Goal: Task Accomplishment & Management: Manage account settings

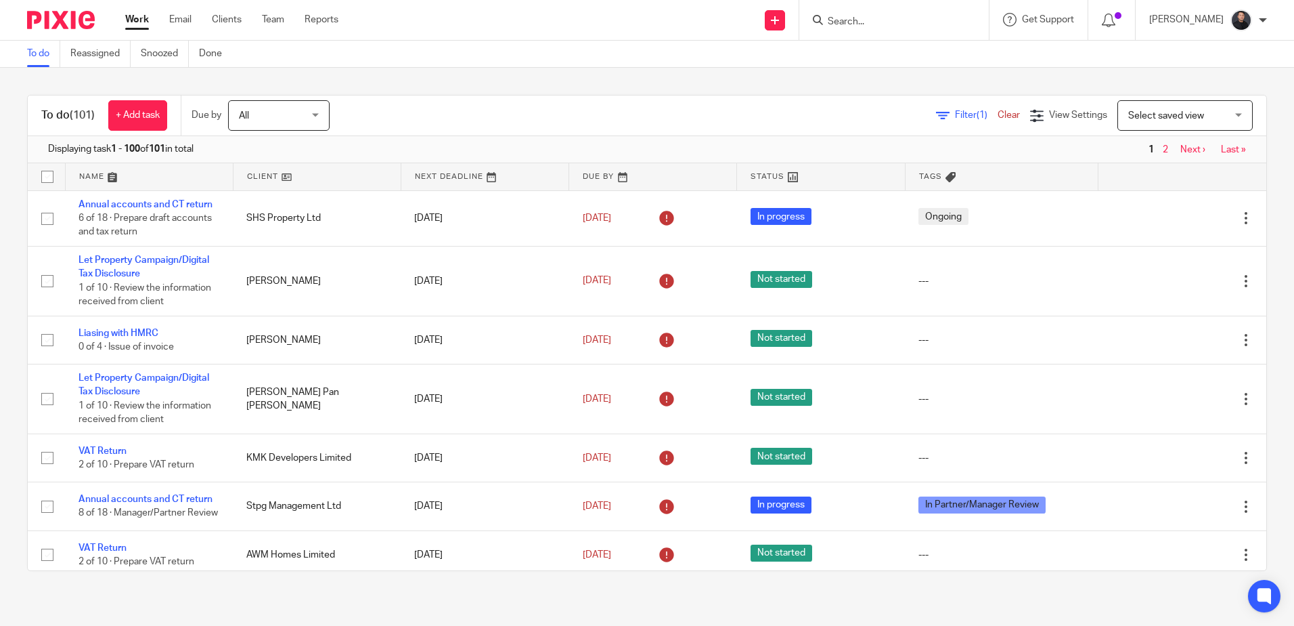
scroll to position [3723, 0]
click at [906, 29] on div at bounding box center [895, 20] width 190 height 40
click at [901, 25] on input "Search" at bounding box center [888, 22] width 122 height 12
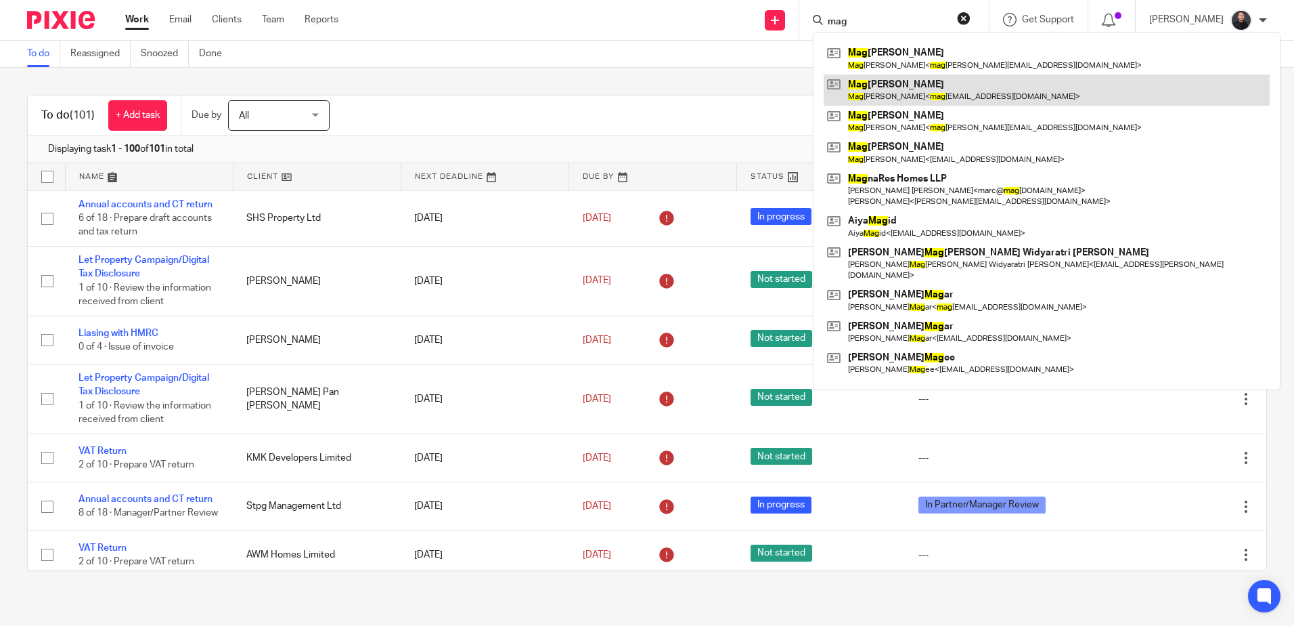
type input "mag"
click at [913, 89] on link at bounding box center [1047, 89] width 446 height 31
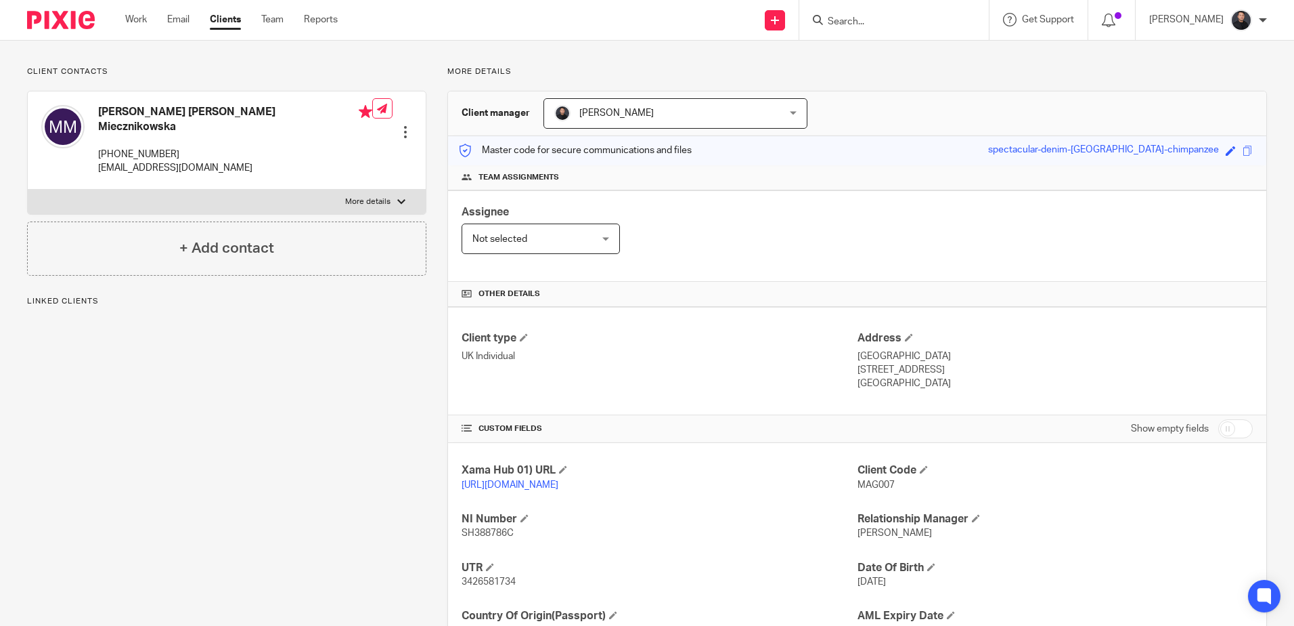
scroll to position [200, 0]
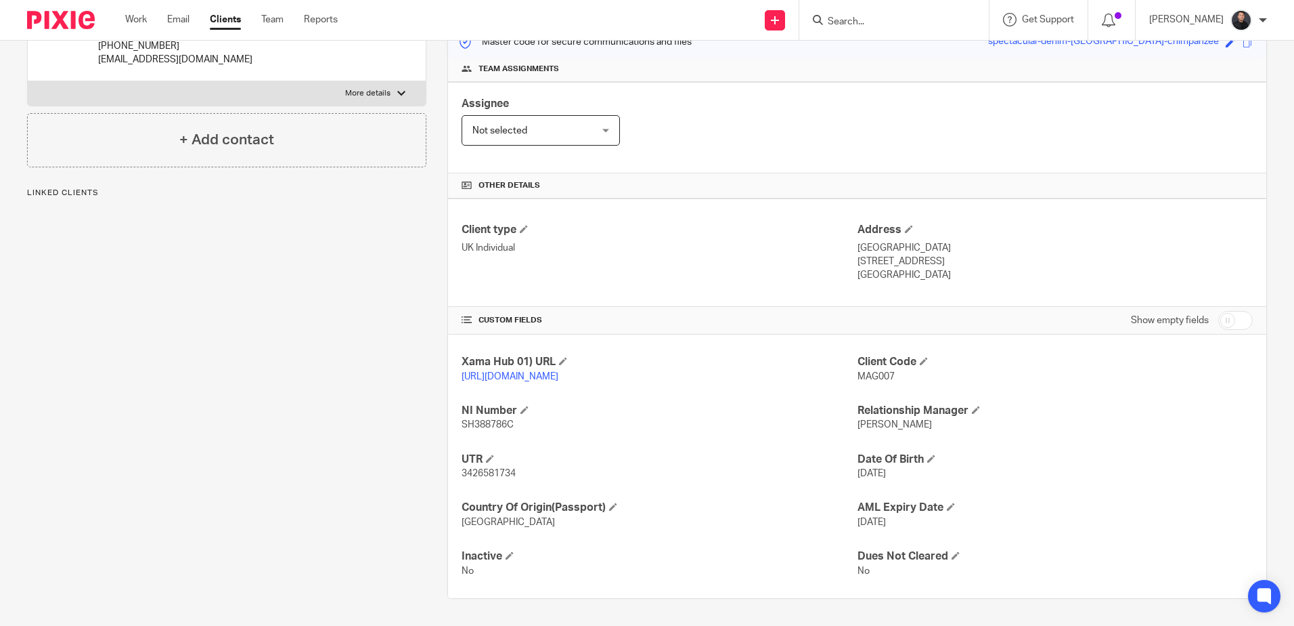
click at [462, 476] on span "3426581734" at bounding box center [489, 472] width 54 height 9
click at [470, 476] on span "3426581734" at bounding box center [489, 472] width 54 height 9
click at [1010, 477] on p "13 Jun 1983" at bounding box center [1055, 473] width 395 height 14
click at [487, 425] on span "SH388786C" at bounding box center [488, 424] width 52 height 9
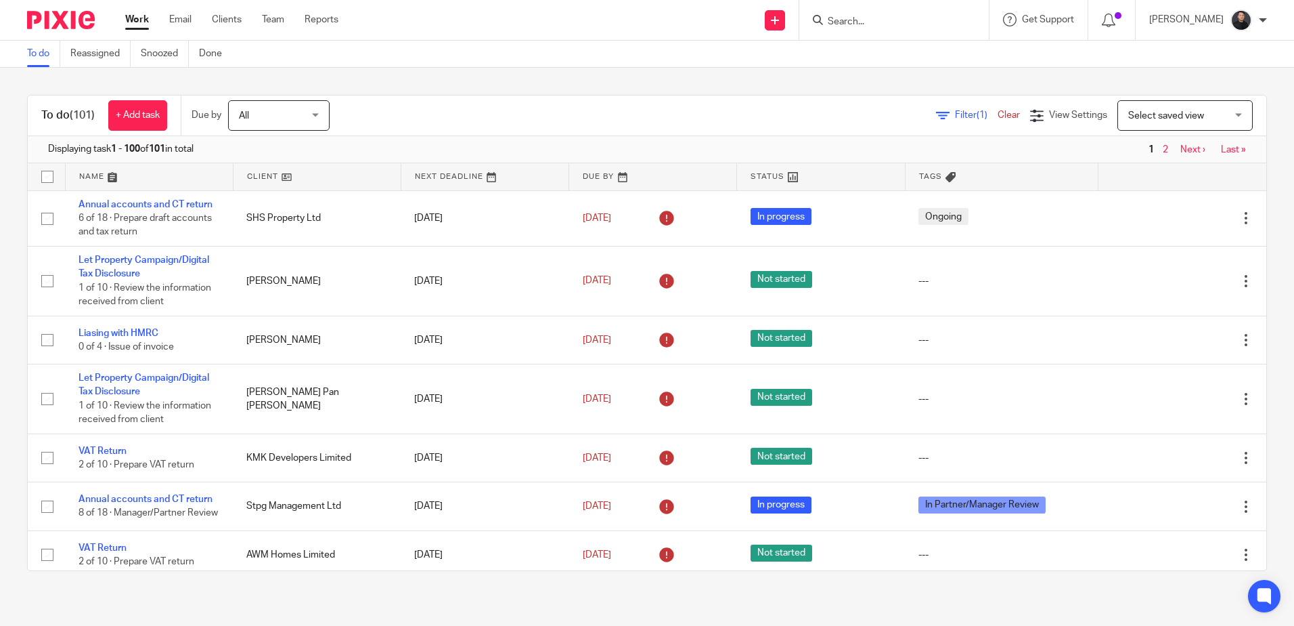
scroll to position [3723, 0]
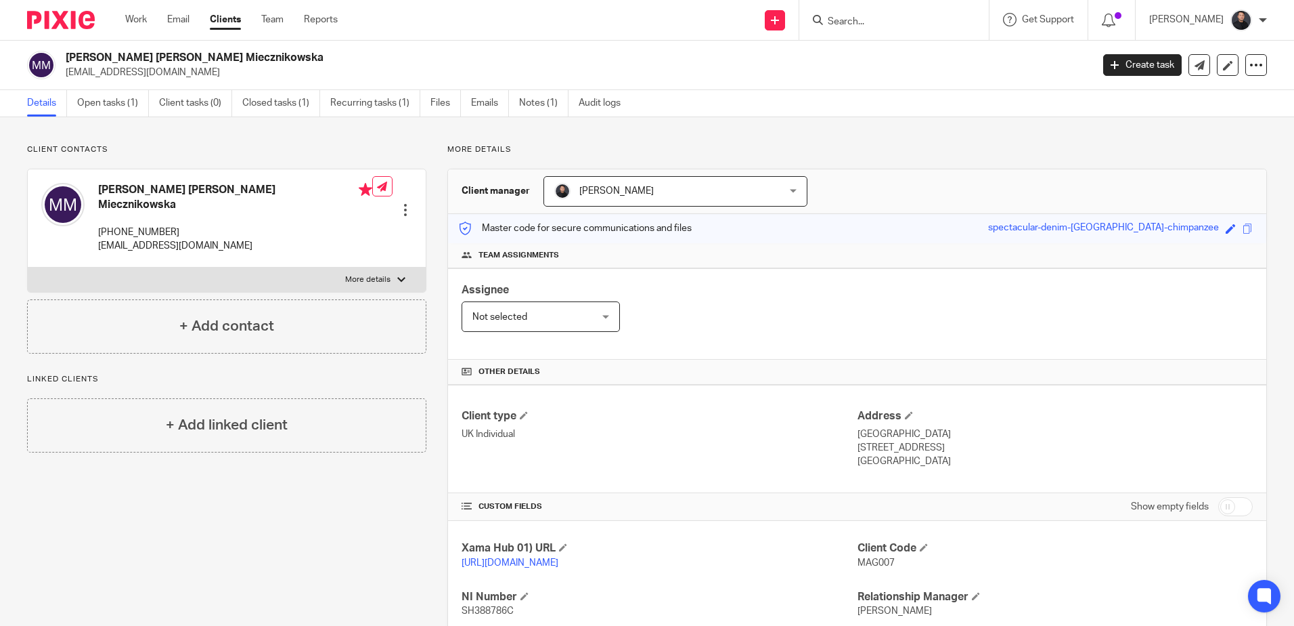
scroll to position [200, 0]
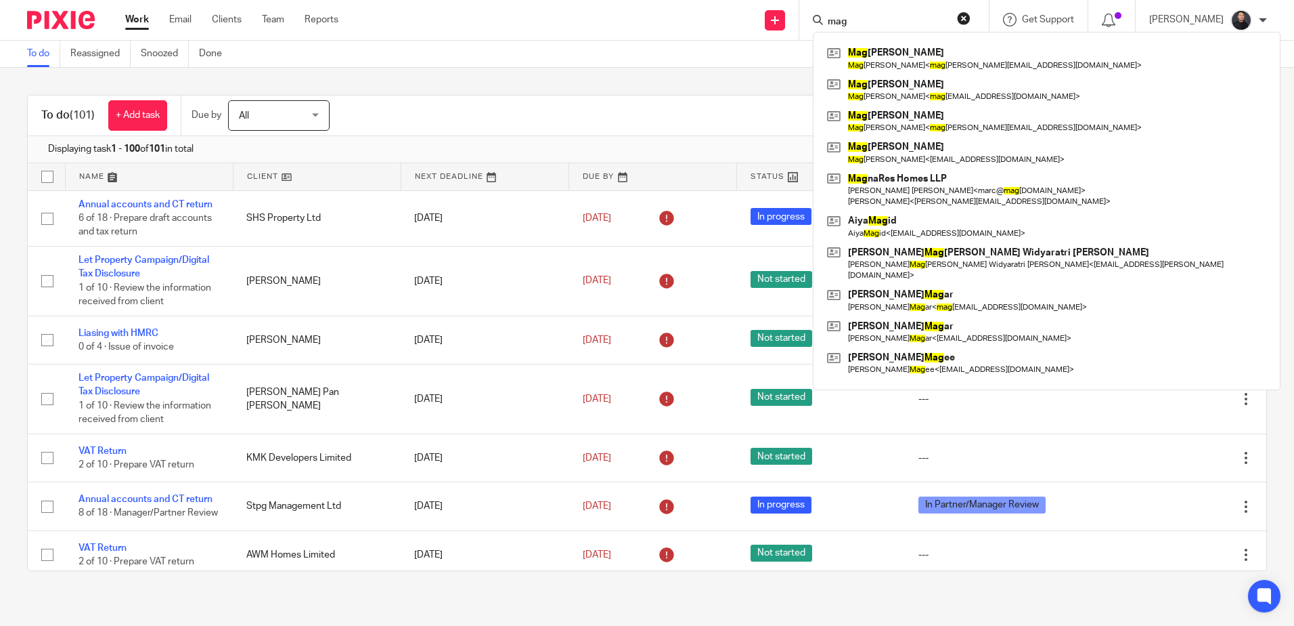
click at [948, 17] on input "mag" at bounding box center [888, 22] width 122 height 12
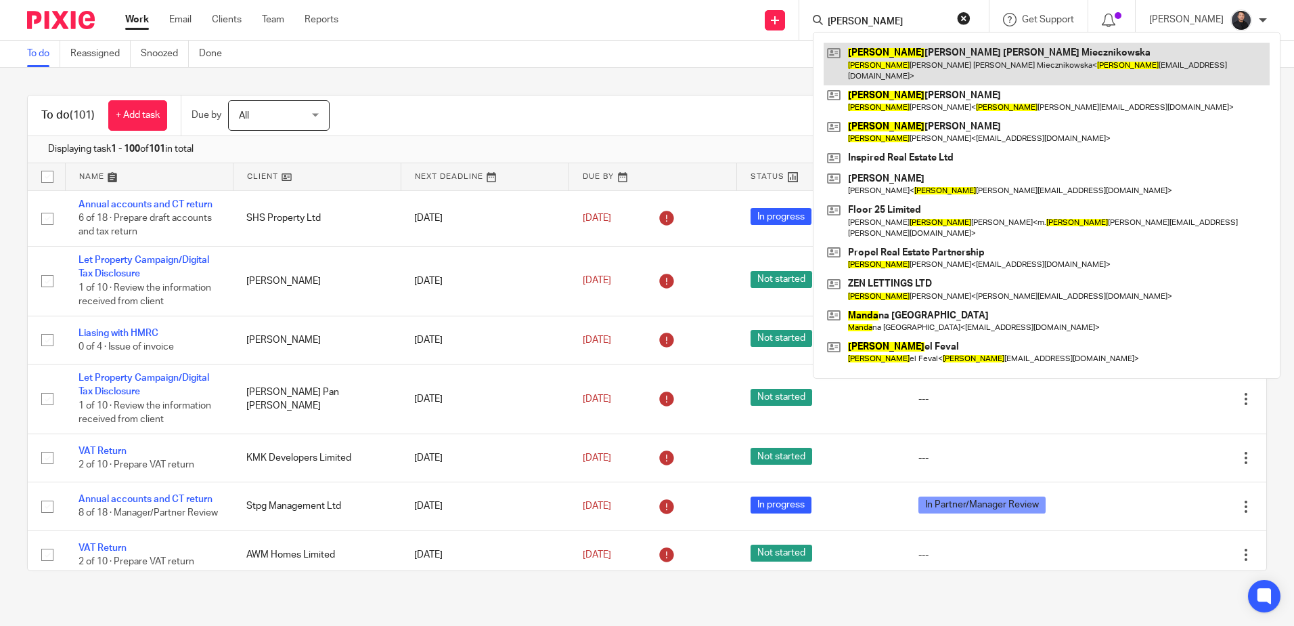
type input "magda"
click at [925, 59] on link at bounding box center [1047, 64] width 446 height 42
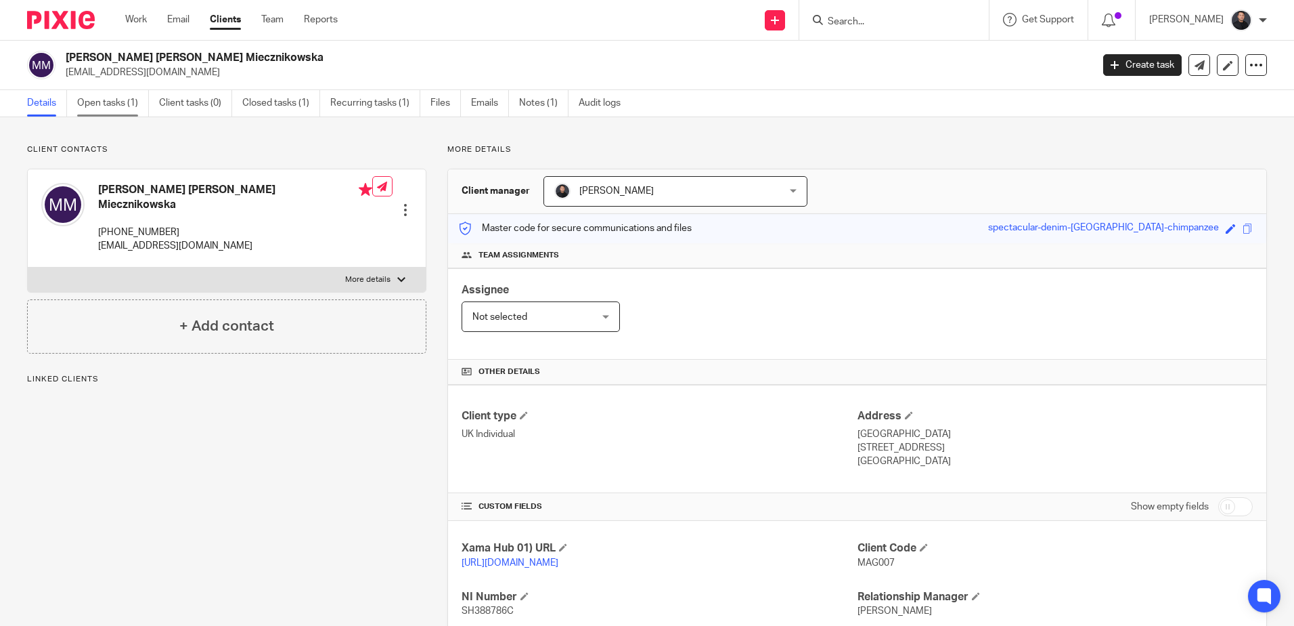
click at [93, 103] on link "Open tasks (1)" at bounding box center [113, 103] width 72 height 26
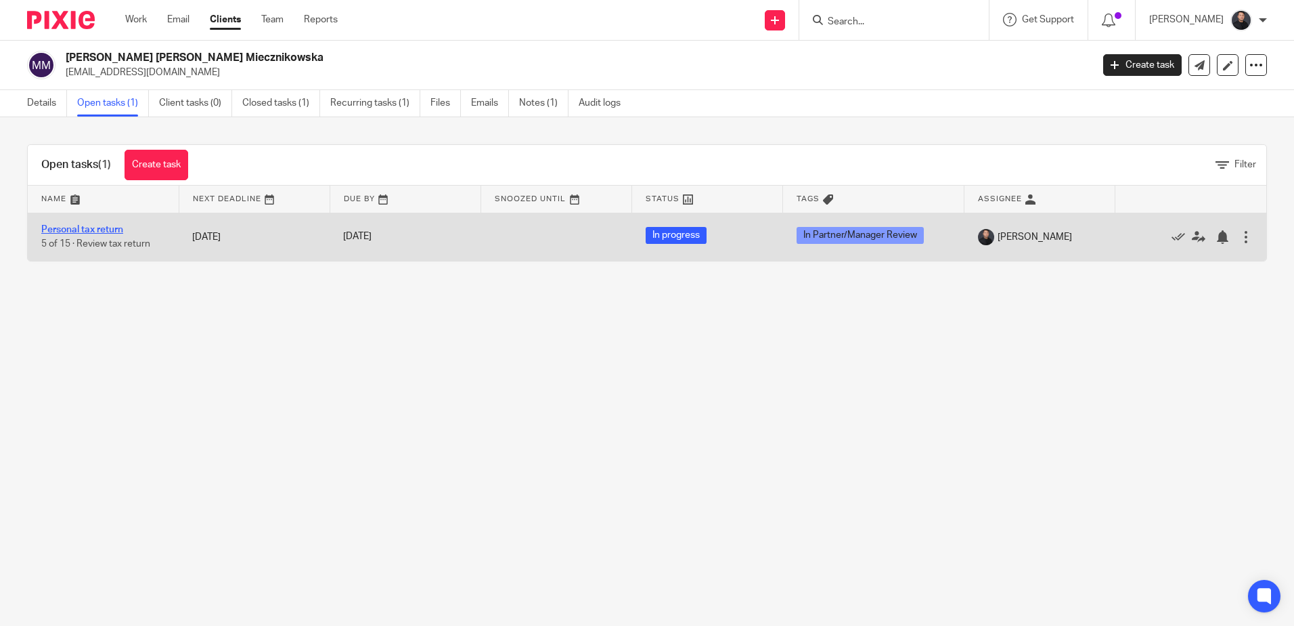
click at [89, 225] on link "Personal tax return" at bounding box center [82, 229] width 82 height 9
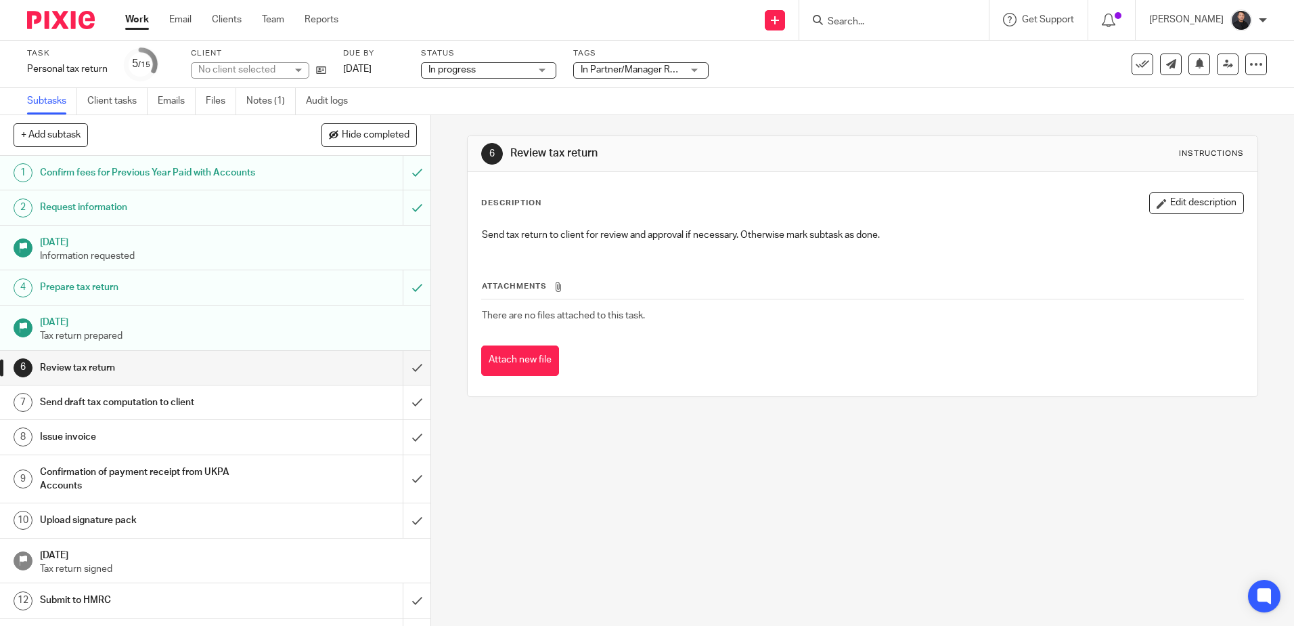
click at [642, 74] on span "In Partner/Manager Review" at bounding box center [638, 69] width 114 height 9
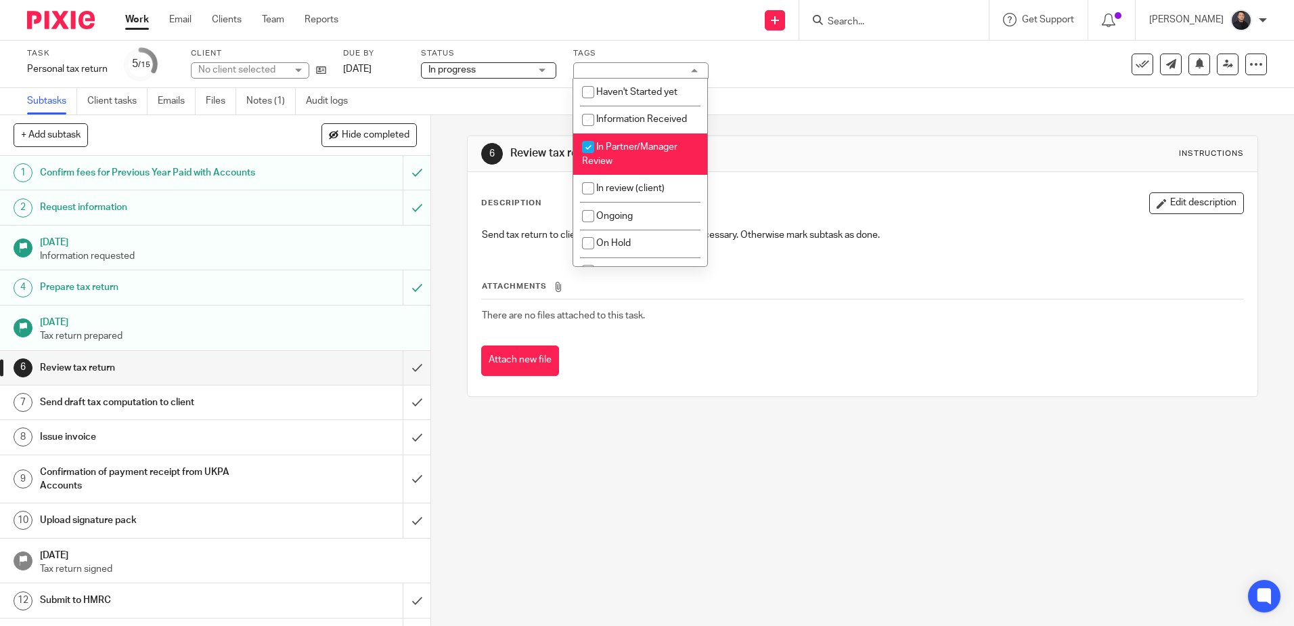
click at [619, 153] on li "In Partner/Manager Review" at bounding box center [640, 153] width 134 height 41
checkbox input "false"
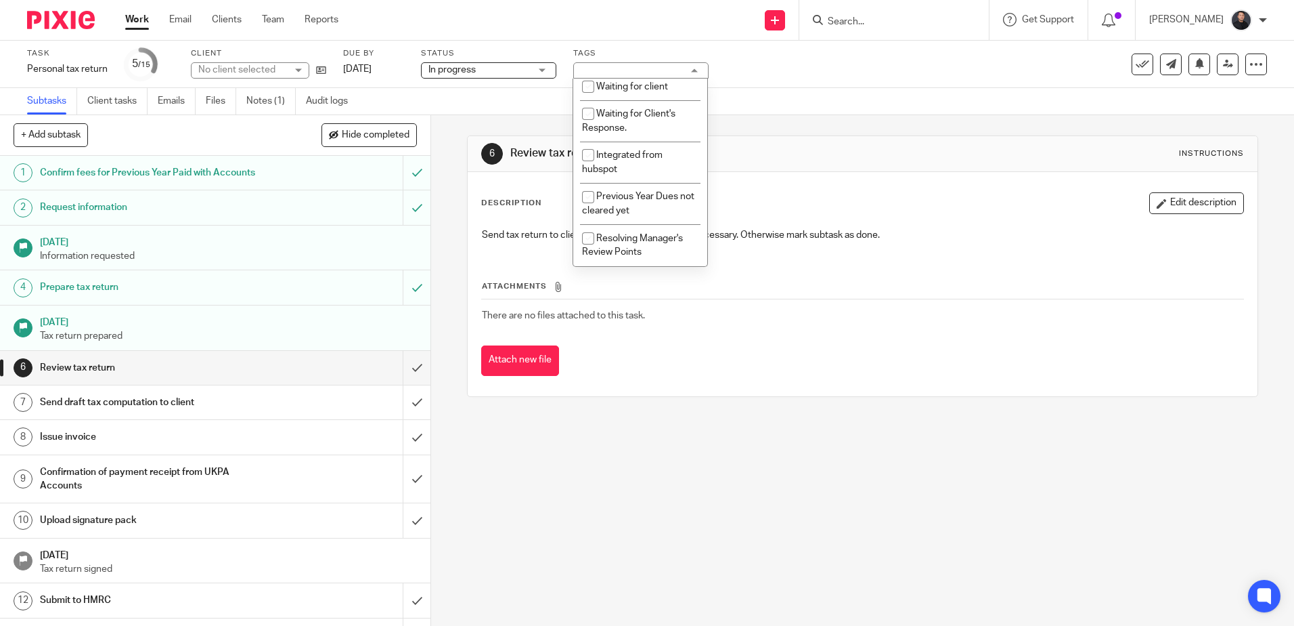
scroll to position [271, 0]
click at [626, 232] on span "Resolving Manager's Review Points" at bounding box center [632, 241] width 101 height 24
checkbox input "true"
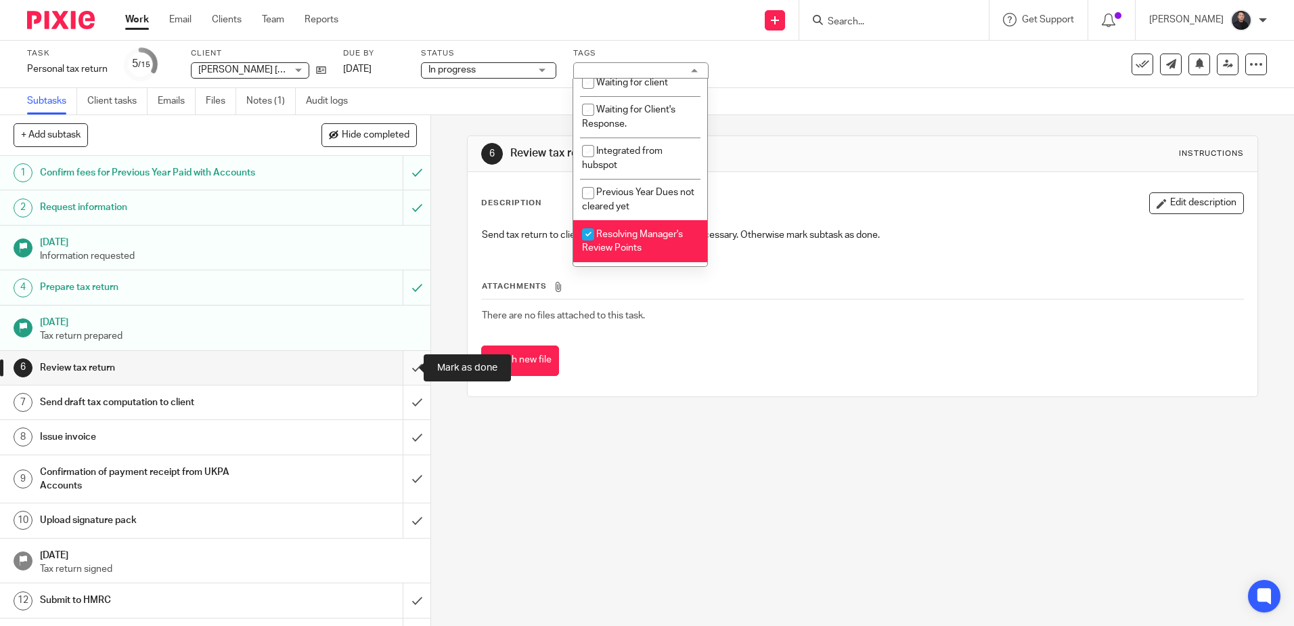
click at [407, 366] on input "submit" at bounding box center [215, 368] width 431 height 34
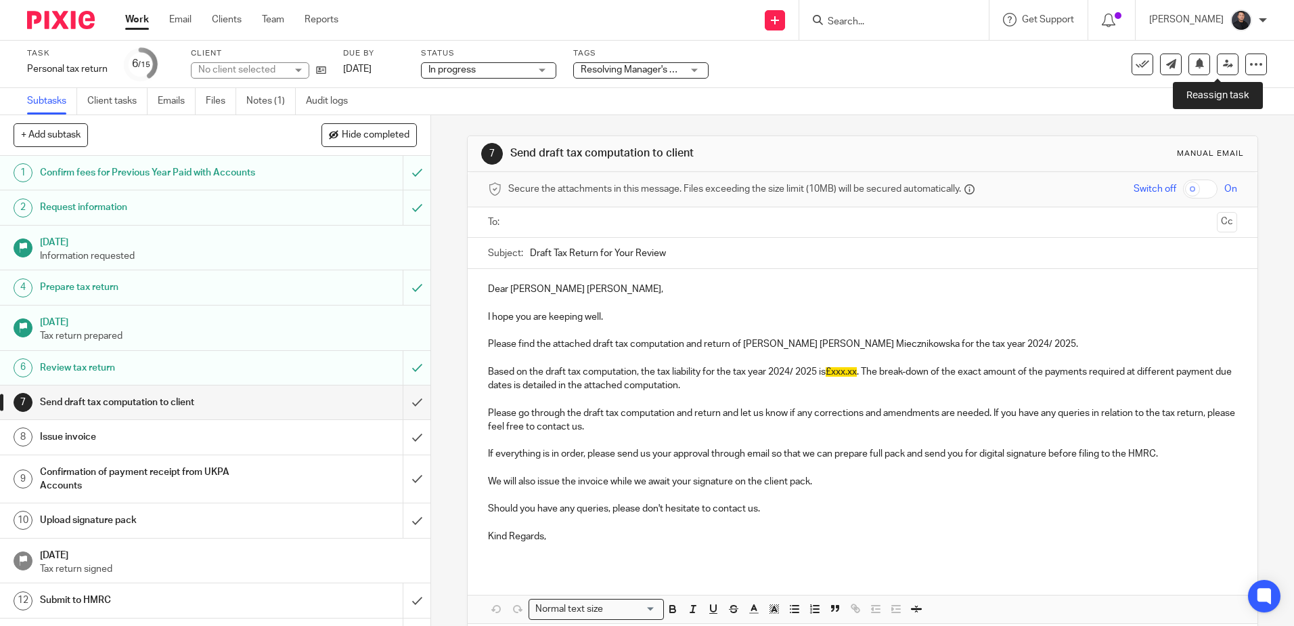
click at [1220, 70] on link at bounding box center [1228, 64] width 22 height 22
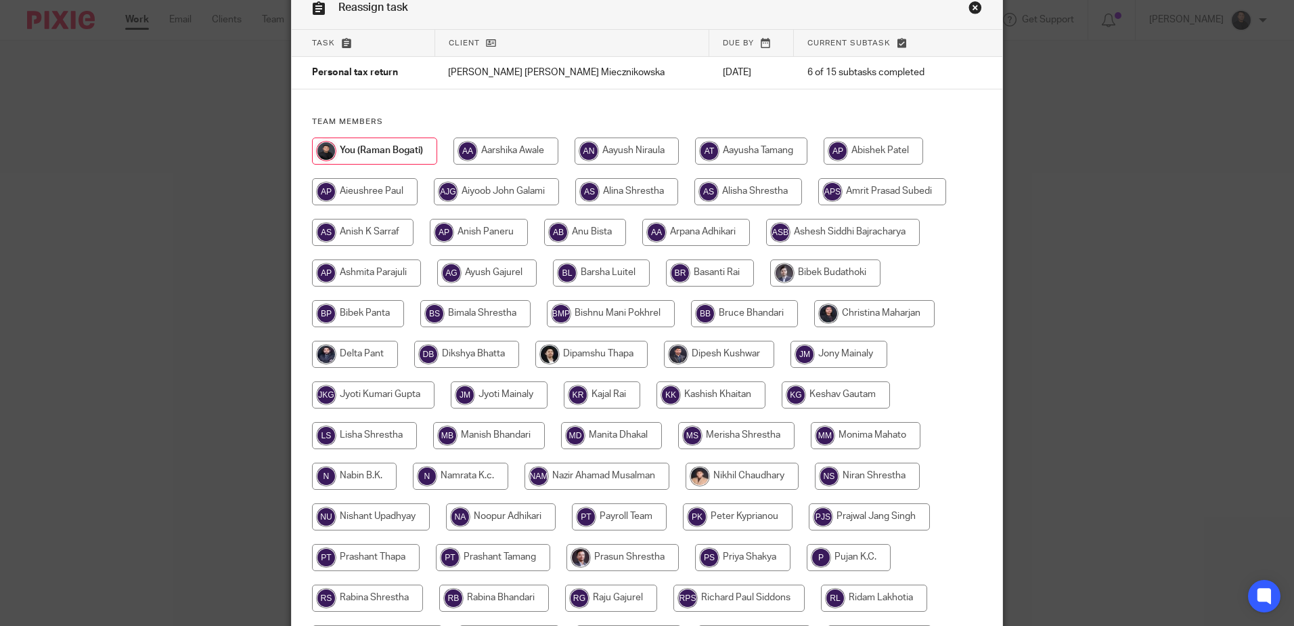
click at [508, 151] on input "radio" at bounding box center [506, 150] width 105 height 27
radio input "true"
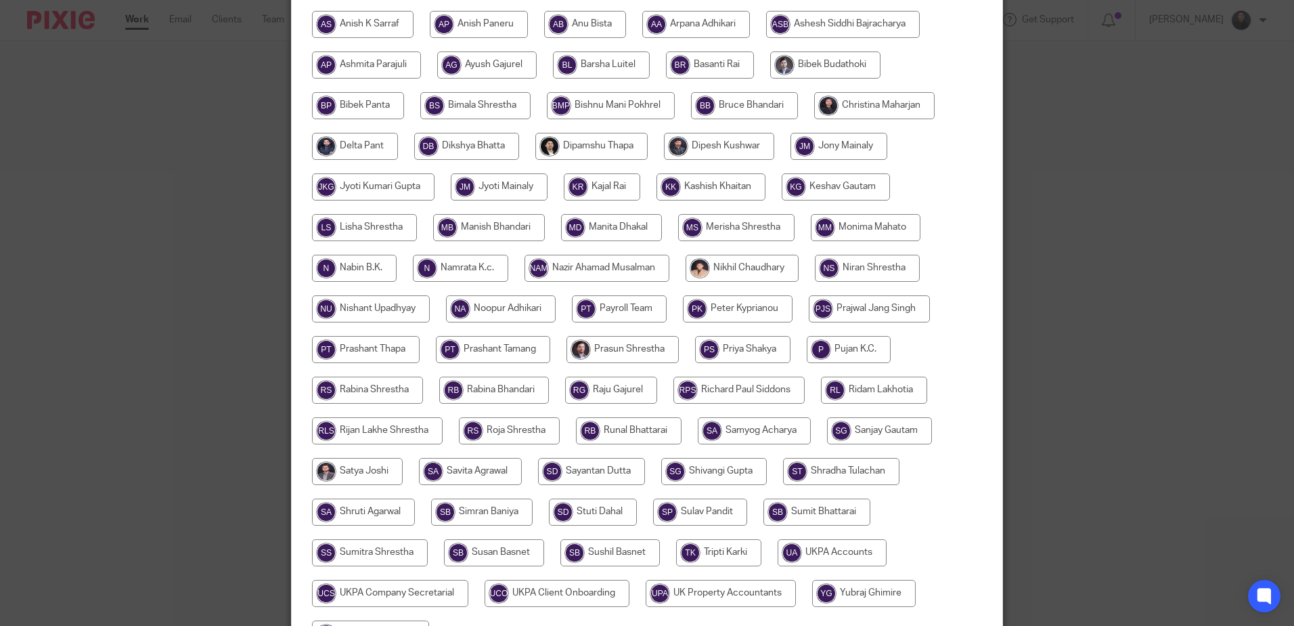
scroll to position [422, 0]
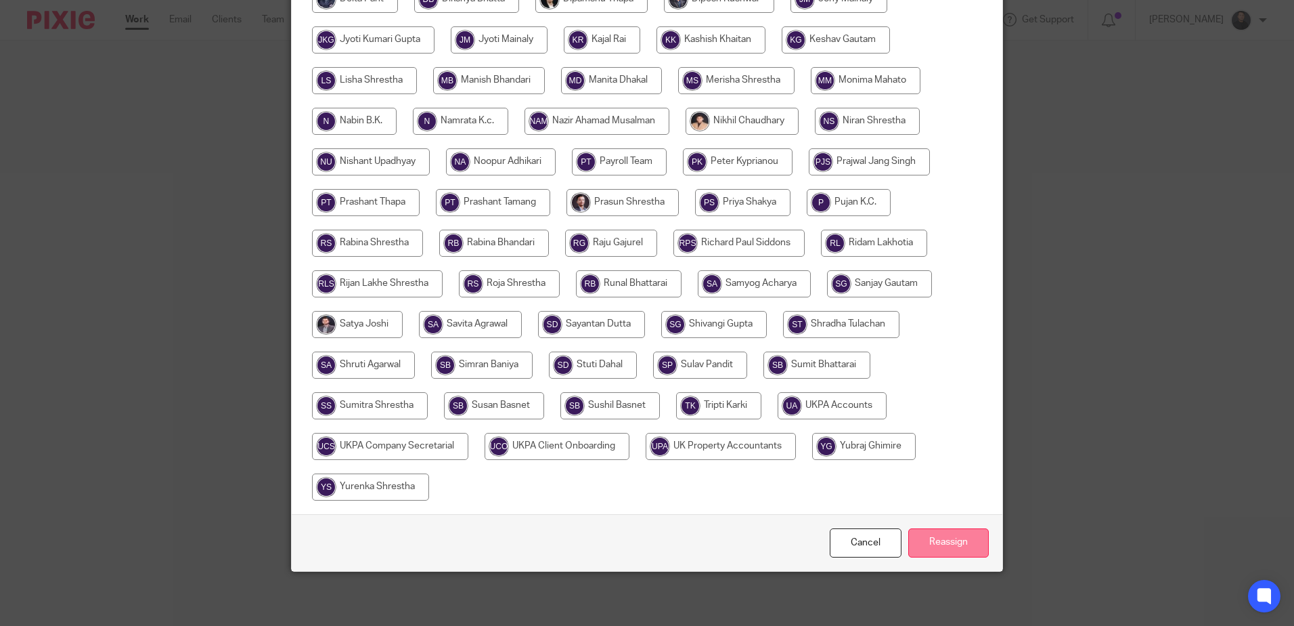
click at [953, 548] on input "Reassign" at bounding box center [948, 542] width 81 height 29
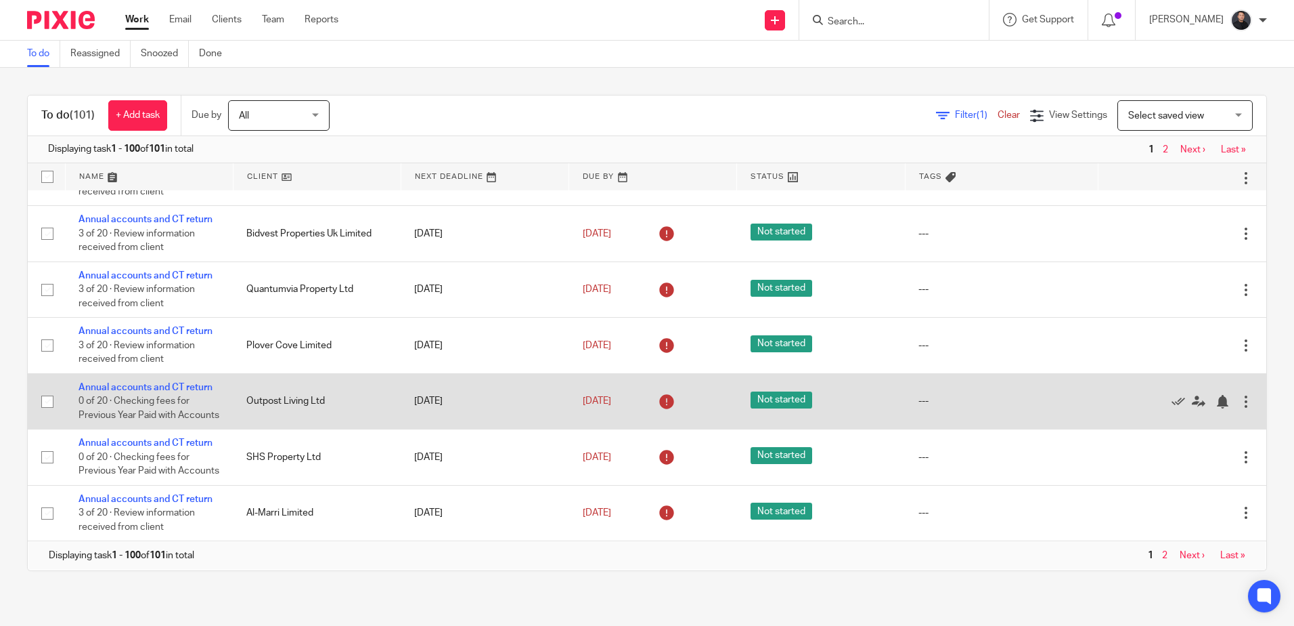
scroll to position [4879, 0]
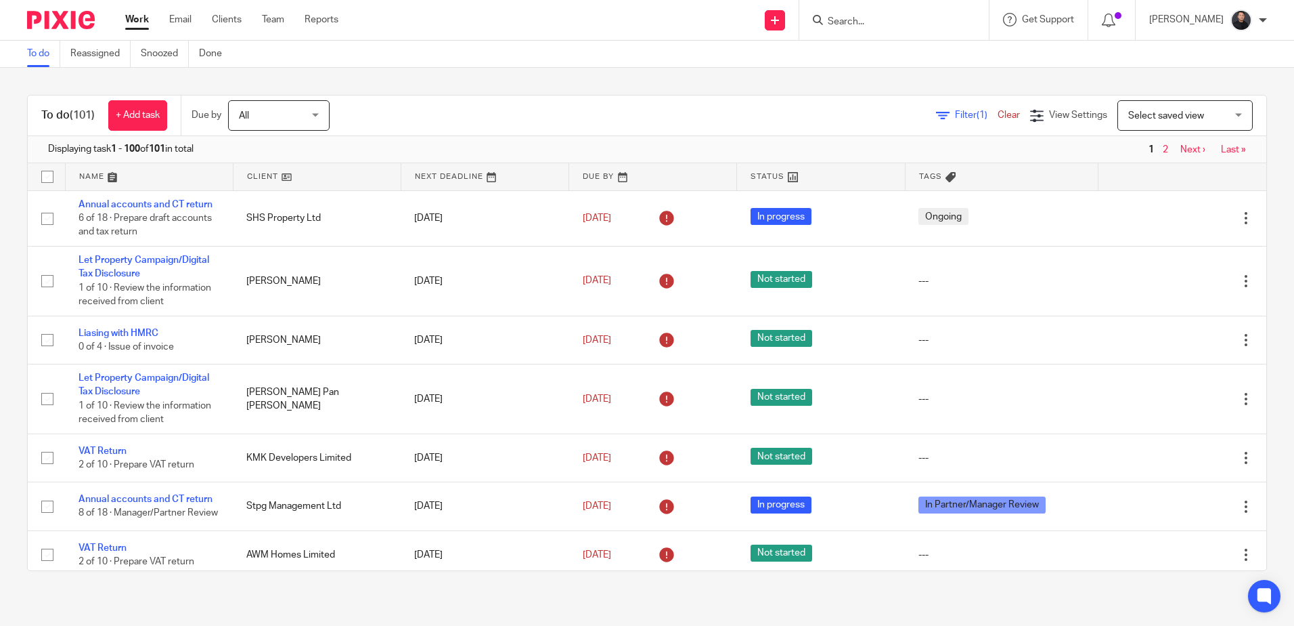
type input "h"
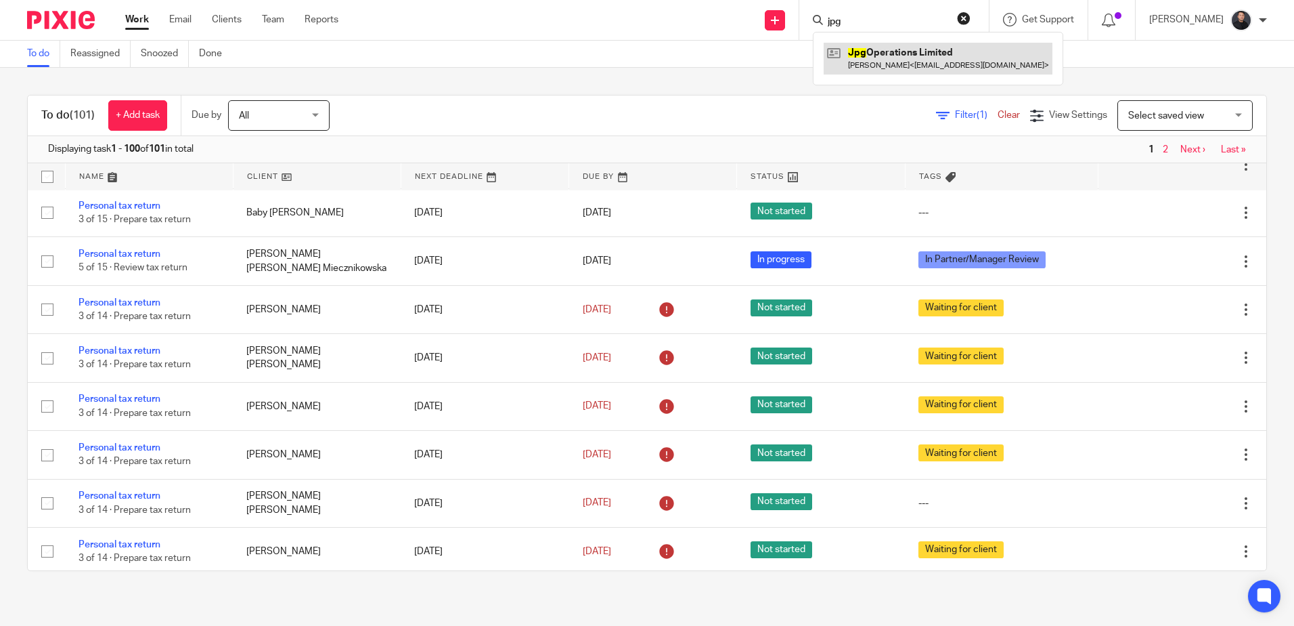
type input "jpg"
click at [888, 46] on link at bounding box center [938, 58] width 229 height 31
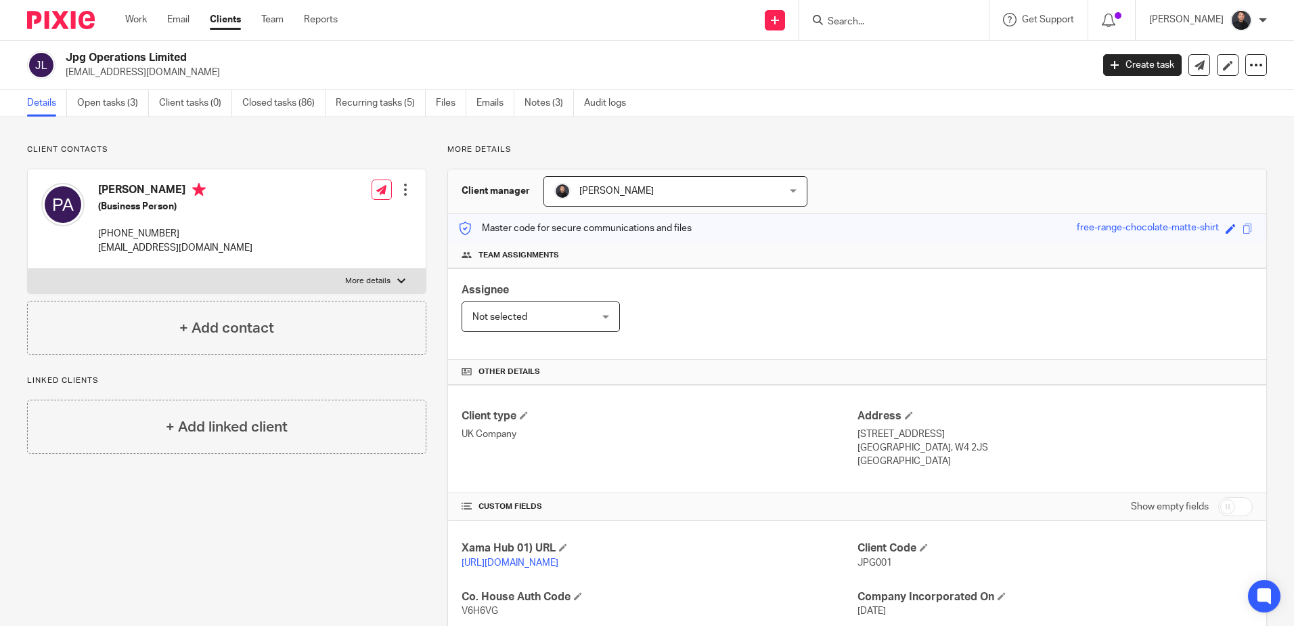
scroll to position [338, 0]
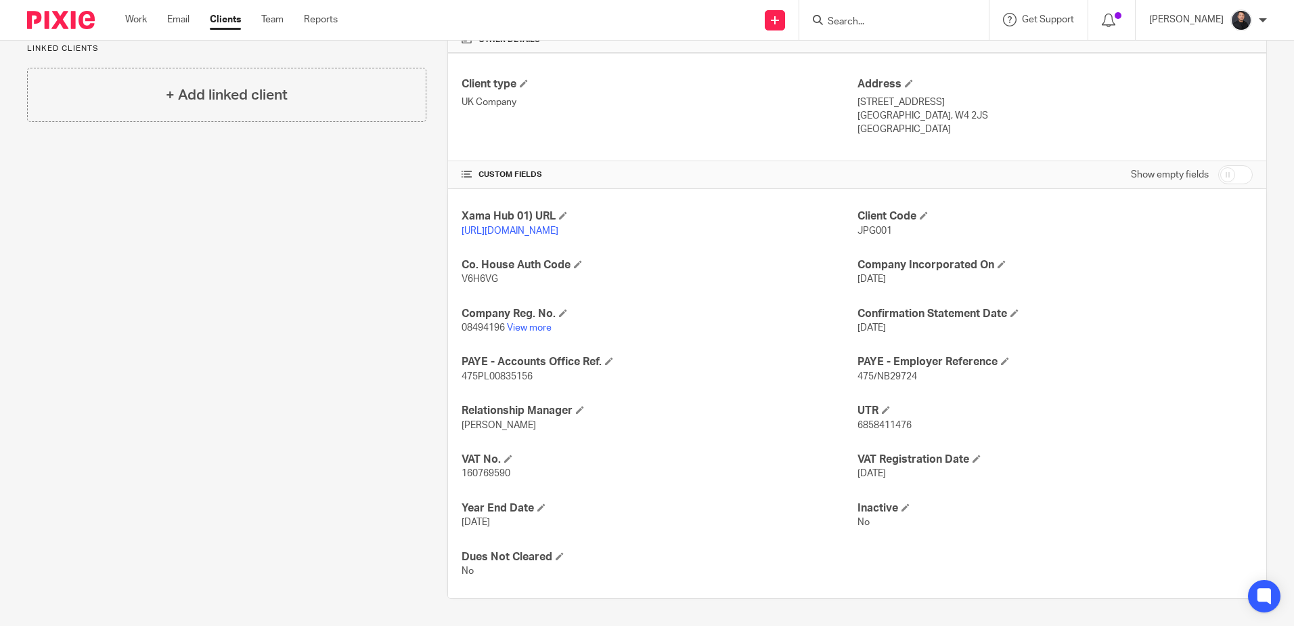
drag, startPoint x: 299, startPoint y: 292, endPoint x: 347, endPoint y: 234, distance: 75.5
click at [305, 284] on div "Client contacts [PERSON_NAME] (Business Person) [PHONE_NUMBER] [EMAIL_ADDRESS][…" at bounding box center [216, 205] width 420 height 786
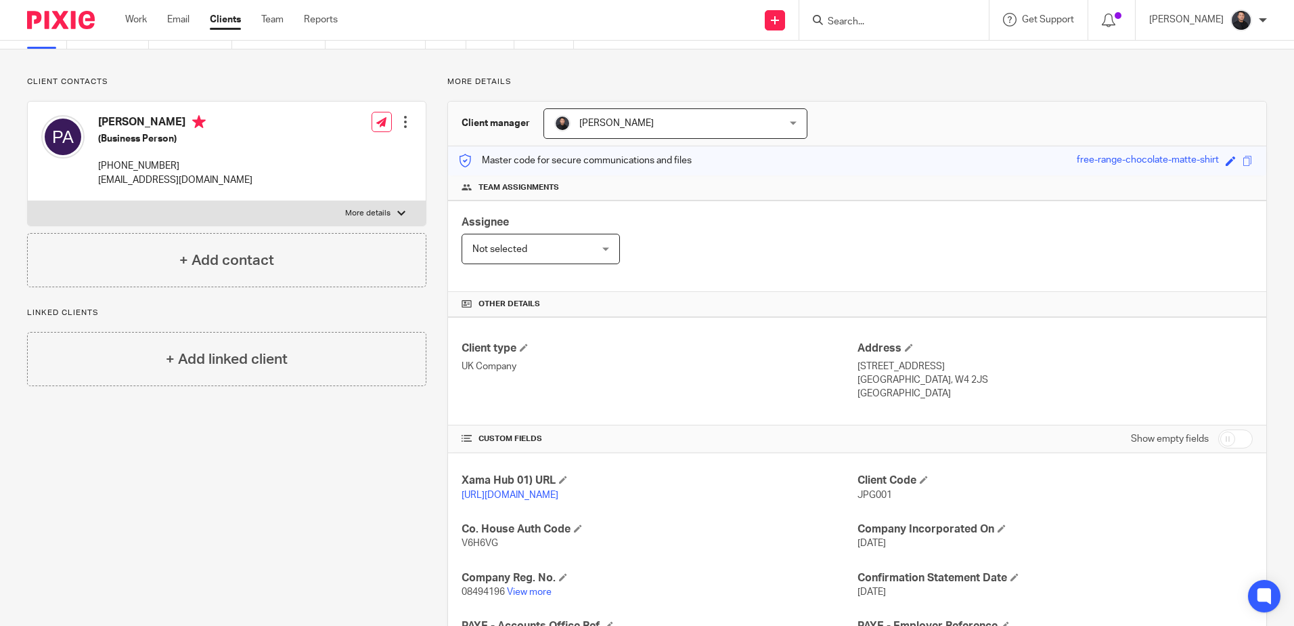
scroll to position [0, 0]
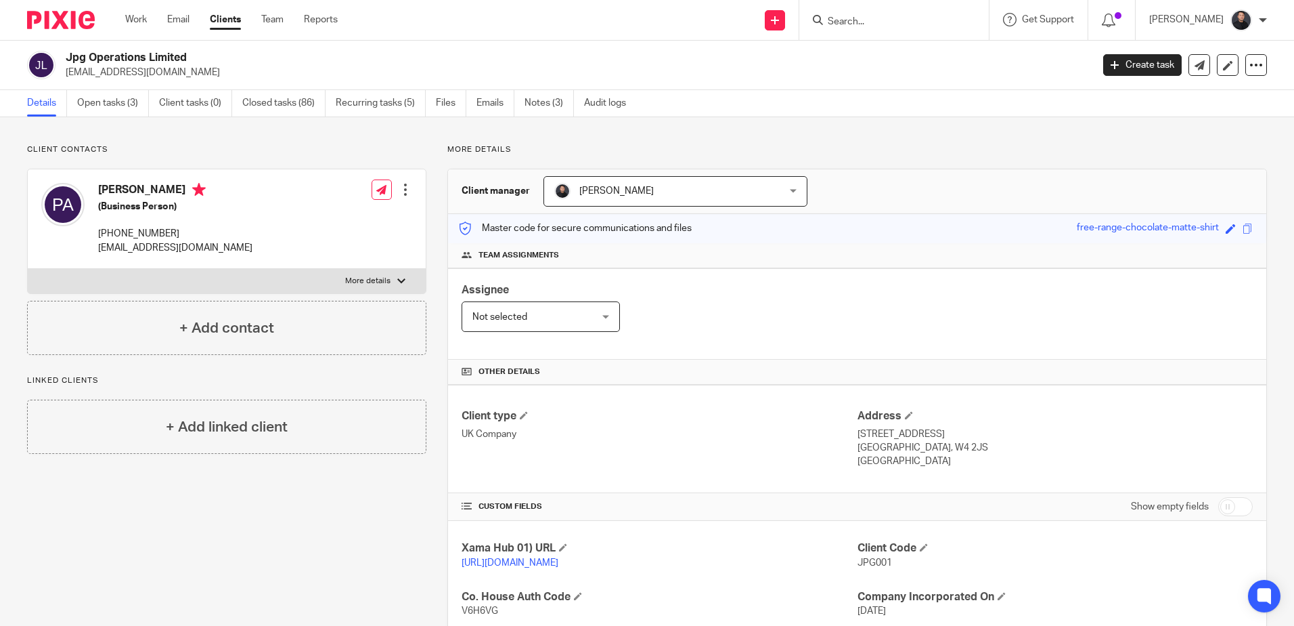
click at [393, 52] on h2 "Jpg Operations Limited" at bounding box center [473, 58] width 814 height 14
